Goal: Information Seeking & Learning: Find specific page/section

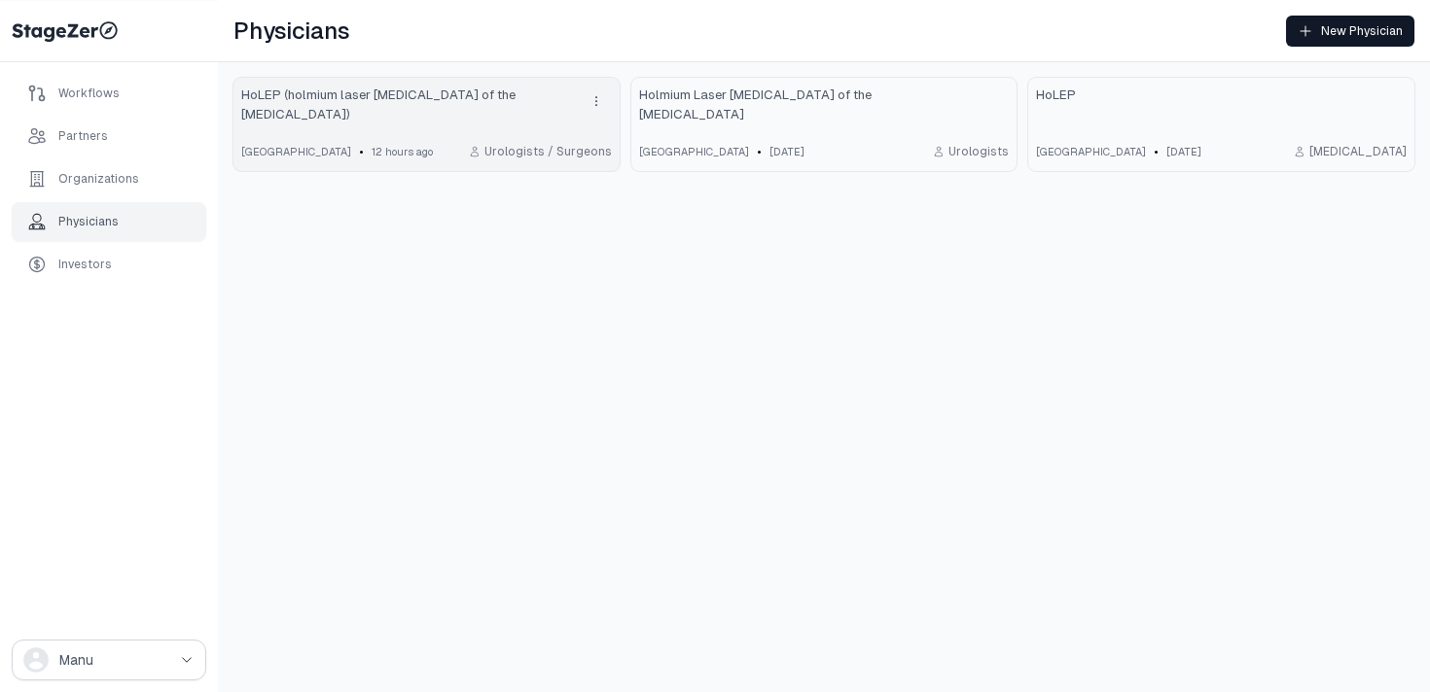
click at [520, 123] on link "HoLEP (holmium laser [MEDICAL_DATA] of the [MEDICAL_DATA]) [GEOGRAPHIC_DATA] • …" at bounding box center [426, 124] width 386 height 93
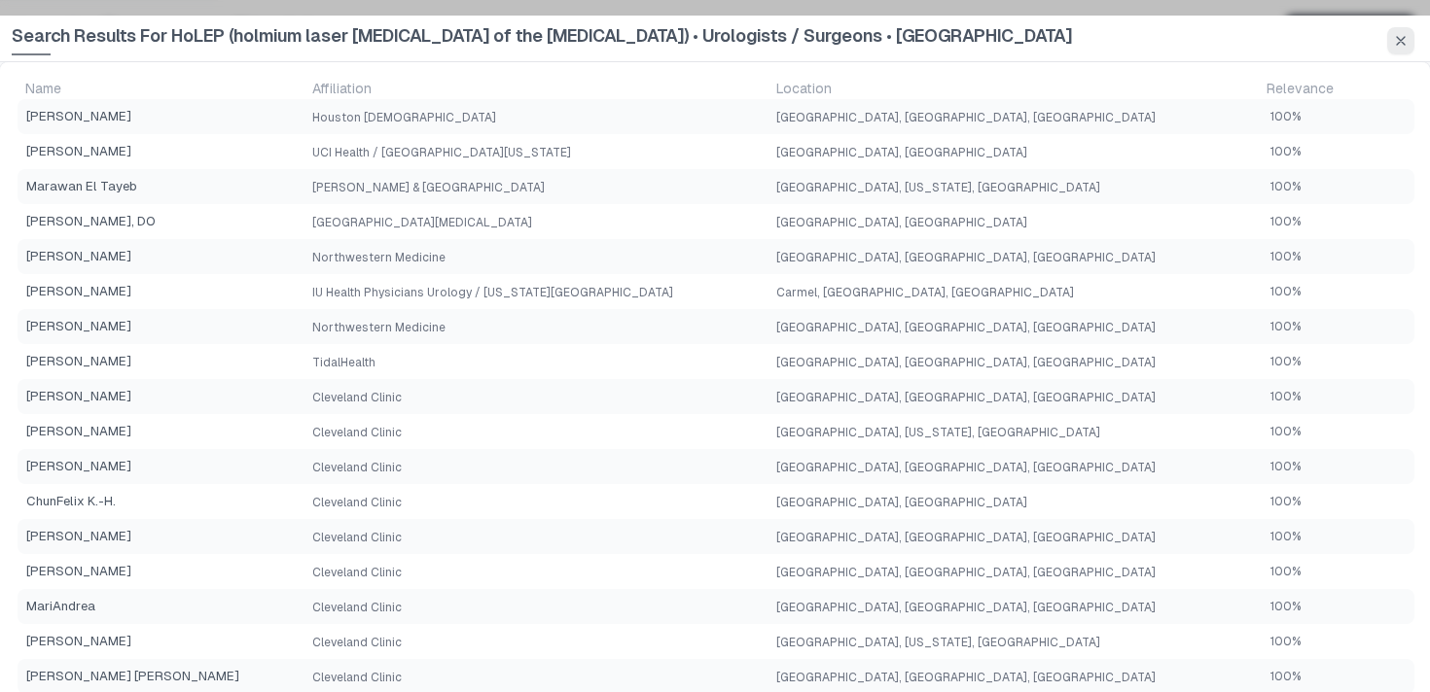
click at [1399, 45] on icon "button" at bounding box center [1401, 41] width 16 height 16
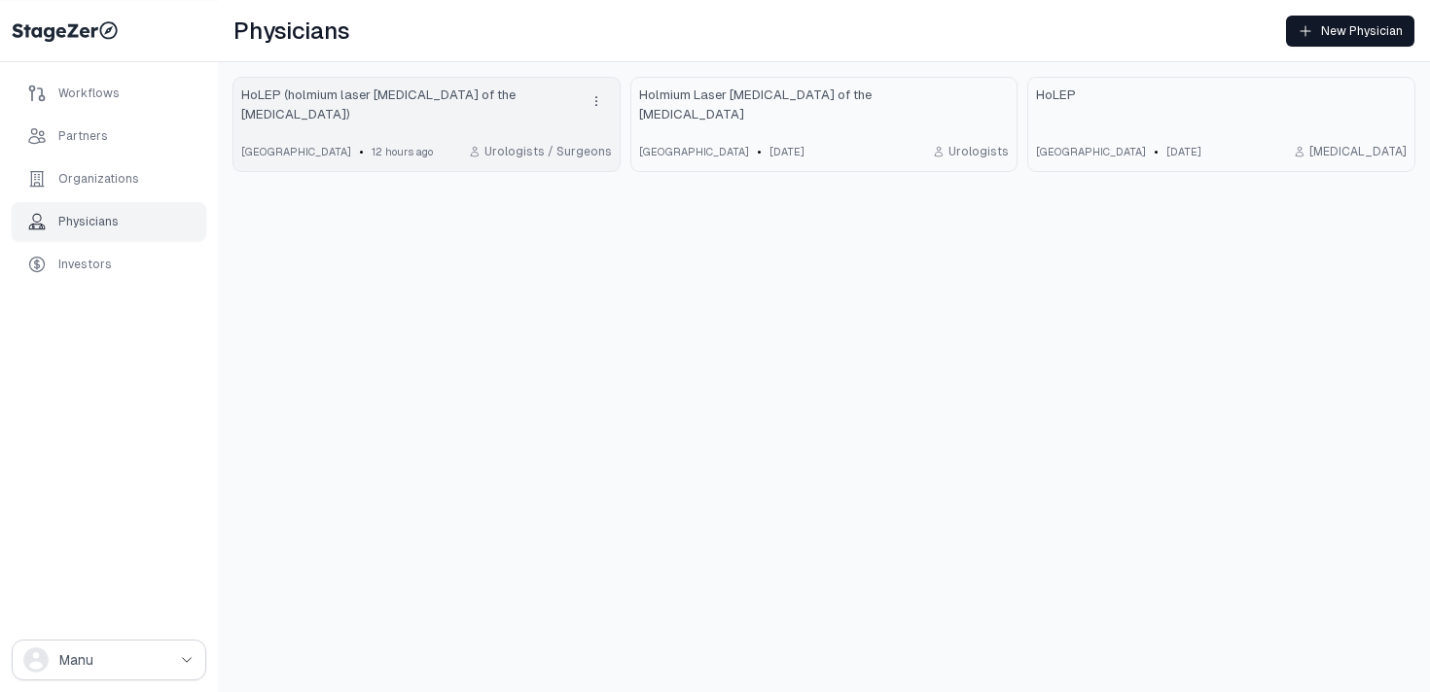
click at [442, 107] on span "HoLEP (holmium laser [MEDICAL_DATA] of the [MEDICAL_DATA])" at bounding box center [407, 105] width 332 height 39
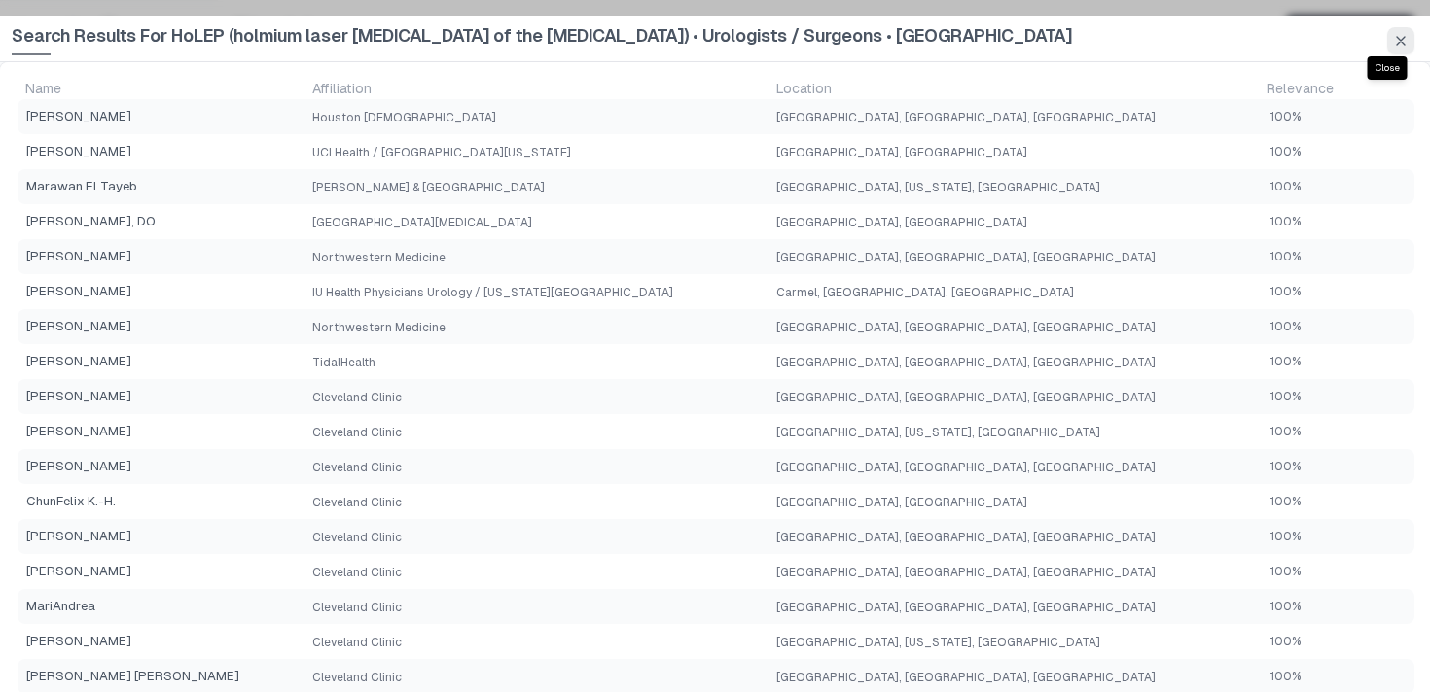
click at [1401, 44] on icon "button" at bounding box center [1401, 41] width 16 height 16
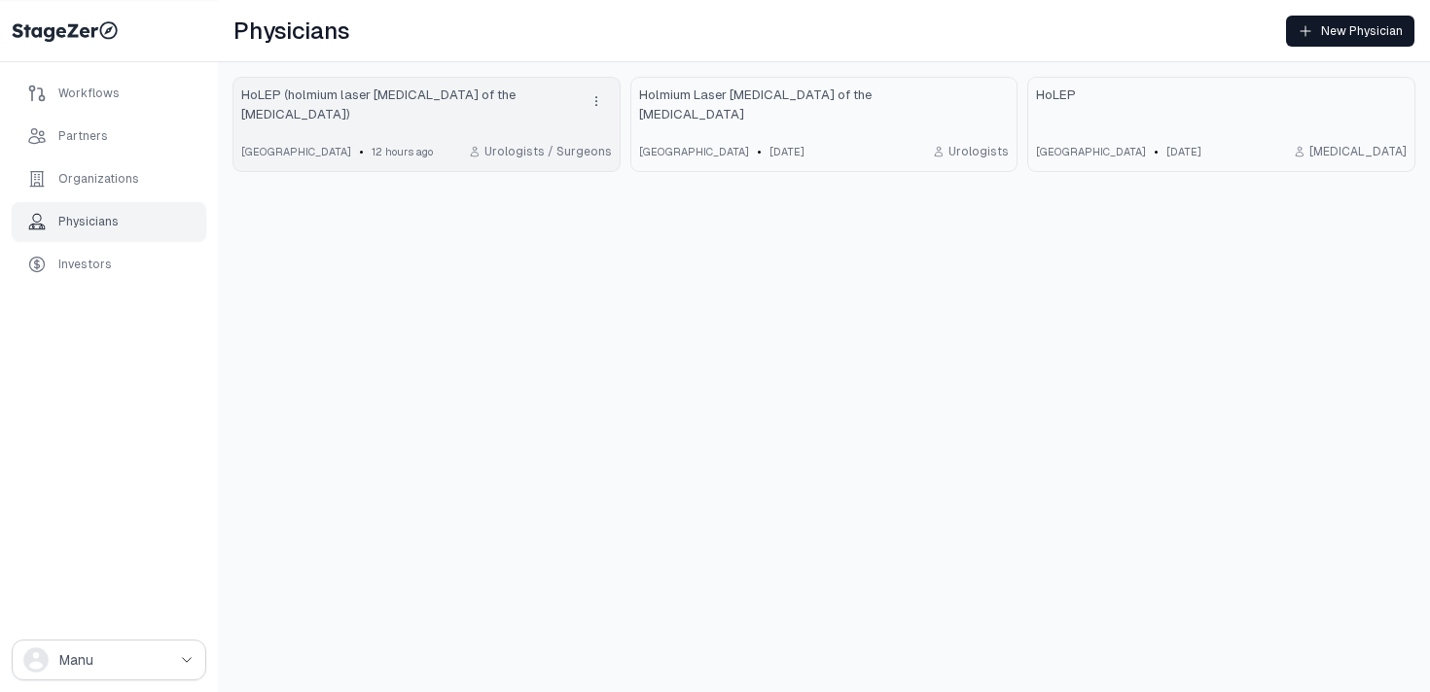
click at [488, 112] on span "HoLEP (holmium laser [MEDICAL_DATA] of the [MEDICAL_DATA])" at bounding box center [407, 105] width 332 height 39
